Goal: Navigation & Orientation: Find specific page/section

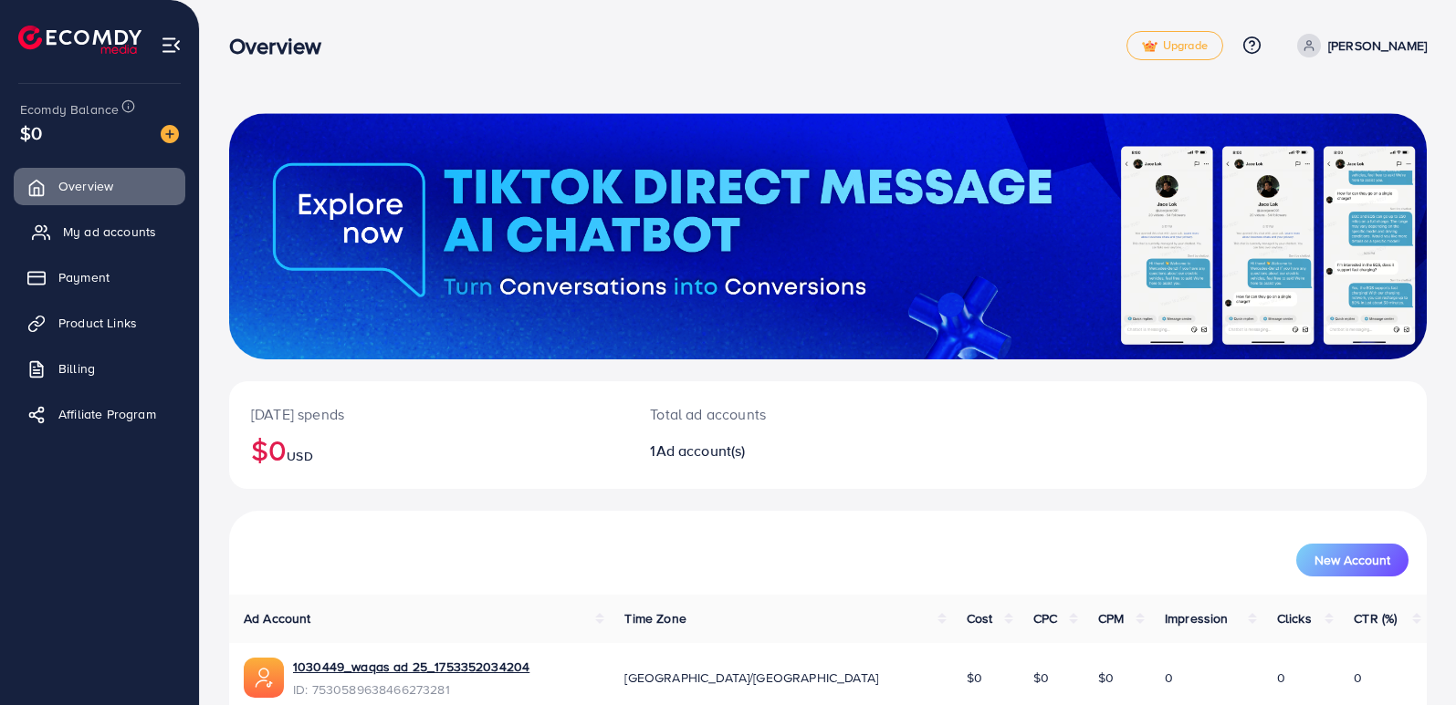
click at [112, 239] on span "My ad accounts" at bounding box center [109, 232] width 93 height 18
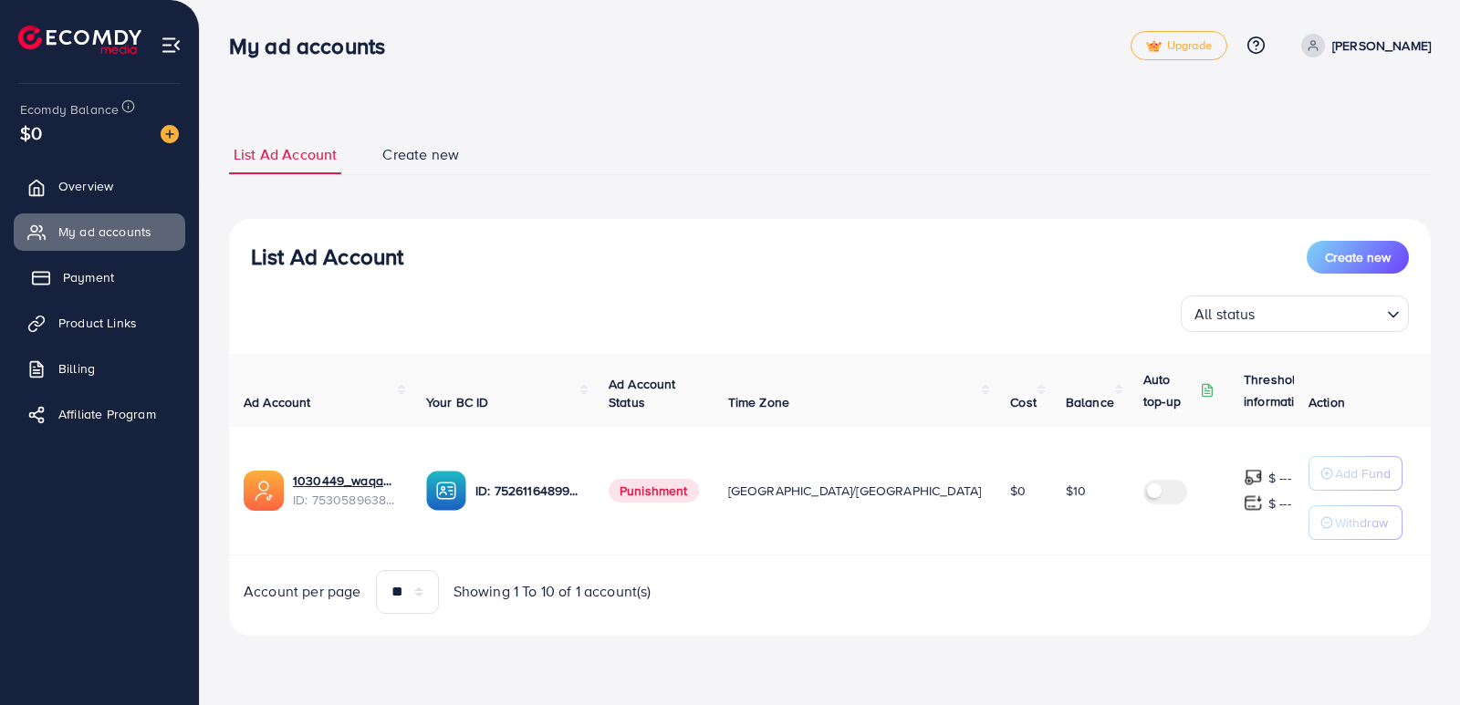
click at [88, 275] on span "Payment" at bounding box center [88, 277] width 51 height 18
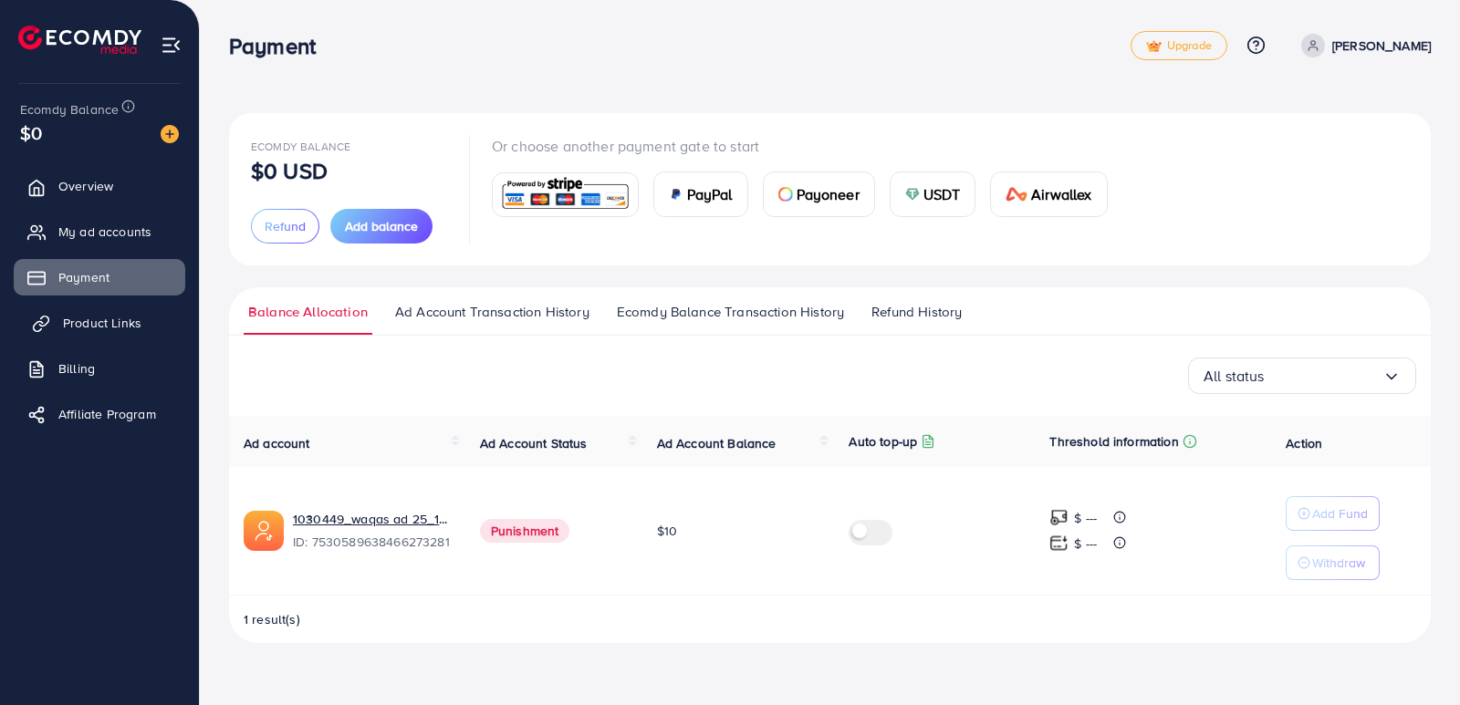
click at [72, 320] on span "Product Links" at bounding box center [102, 323] width 78 height 18
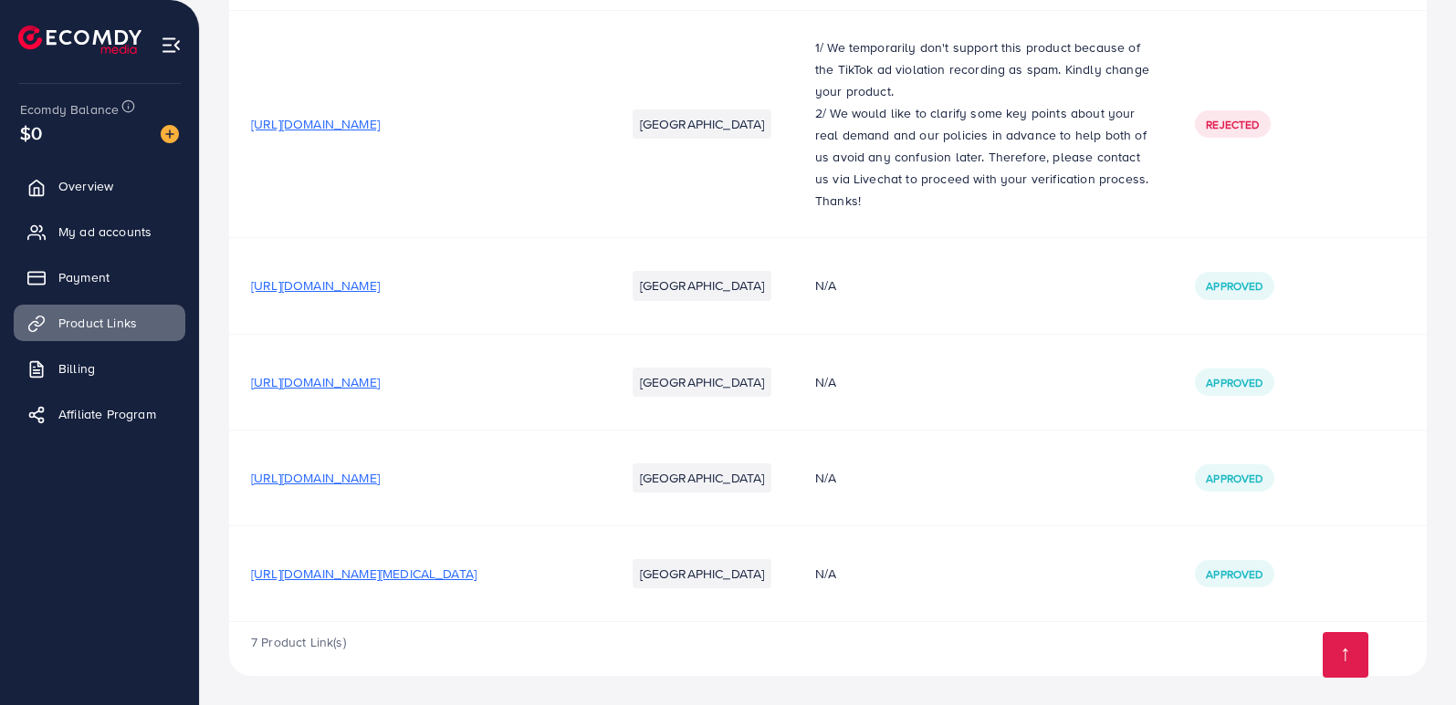
scroll to position [683, 0]
click at [80, 369] on span "Billing" at bounding box center [81, 369] width 37 height 18
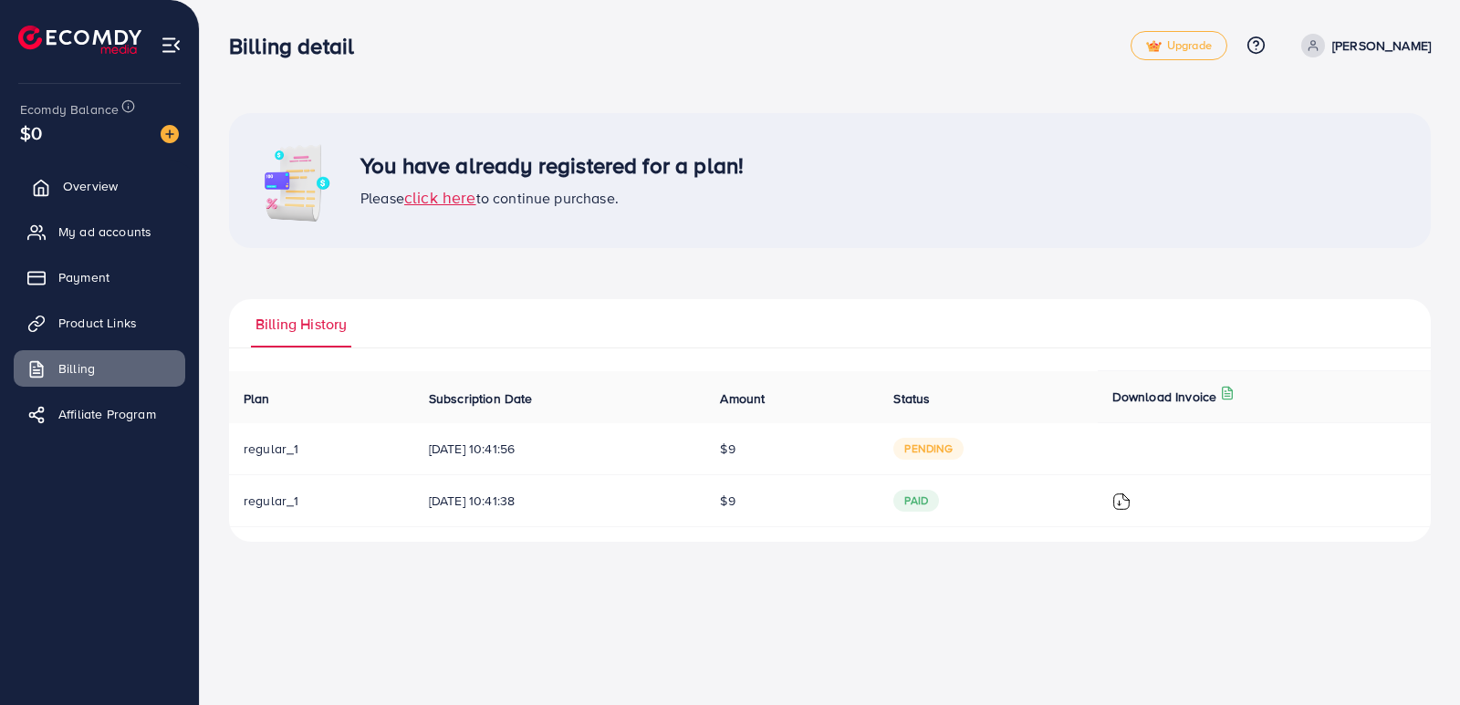
click at [129, 177] on link "Overview" at bounding box center [100, 186] width 172 height 37
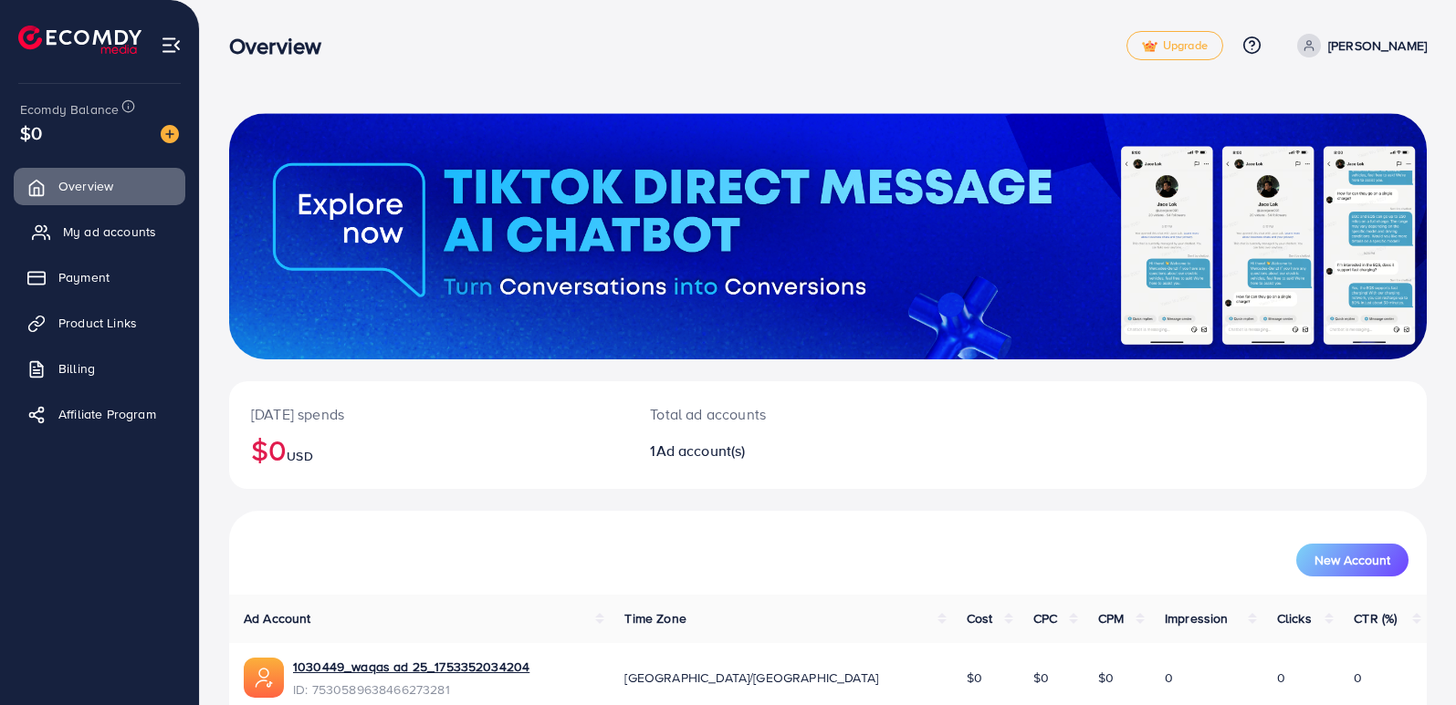
click at [141, 237] on span "My ad accounts" at bounding box center [109, 232] width 93 height 18
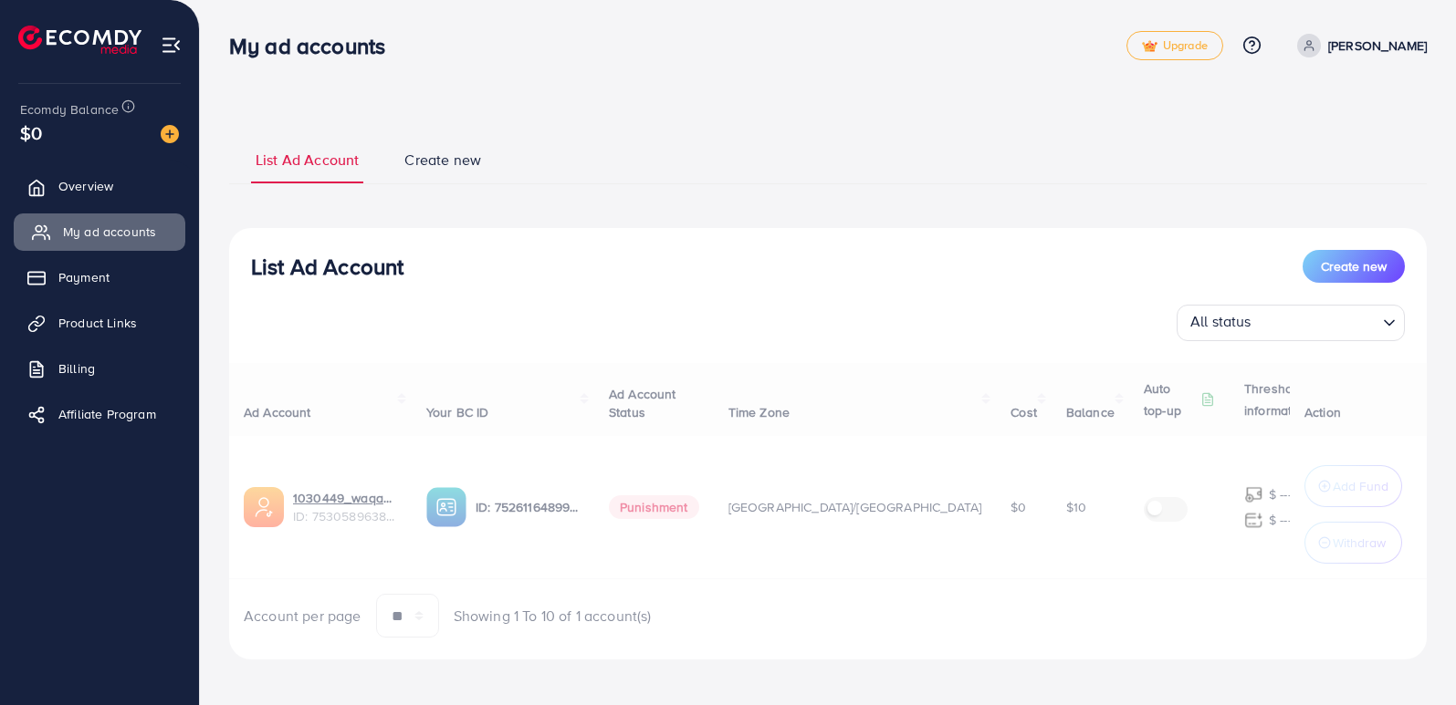
click at [133, 235] on span "My ad accounts" at bounding box center [109, 232] width 93 height 18
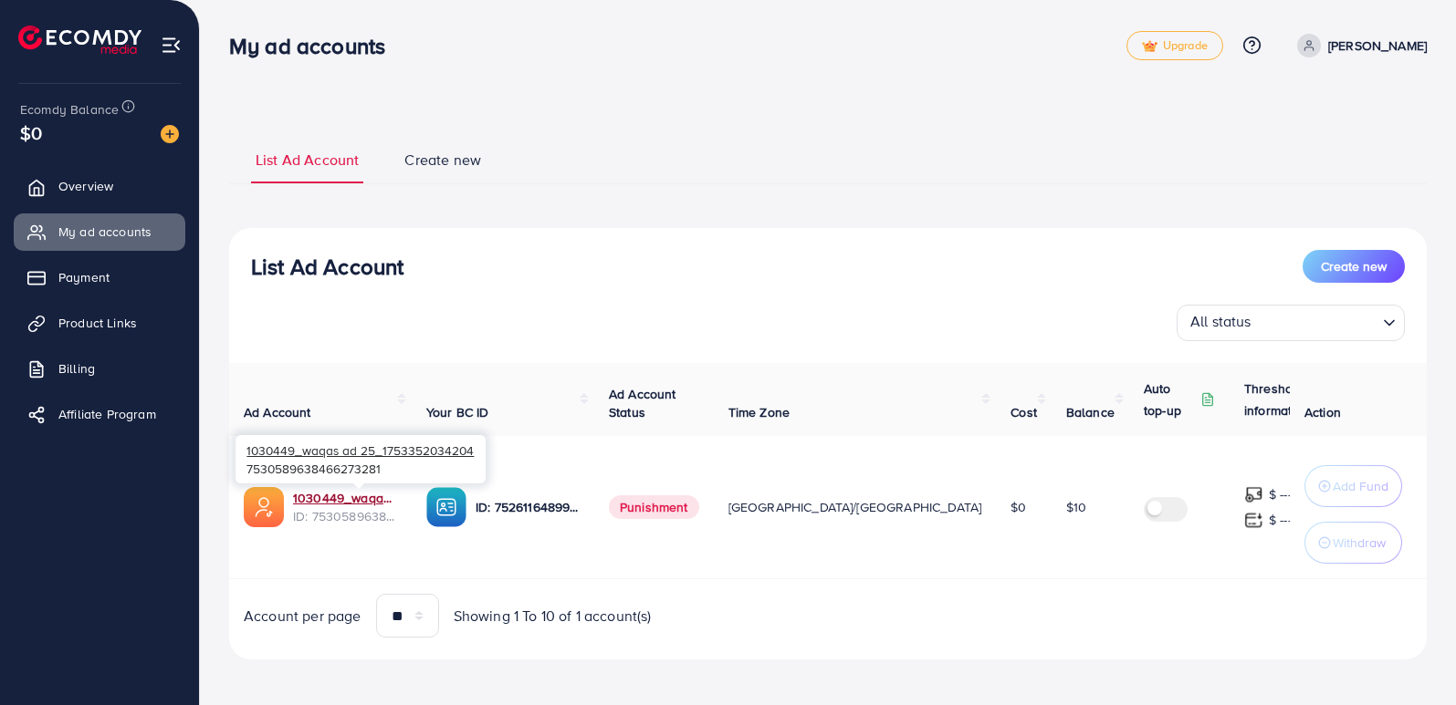
click at [381, 494] on link "1030449_waqas ad 25_1753352034204" at bounding box center [345, 498] width 104 height 18
